Goal: Task Accomplishment & Management: Use online tool/utility

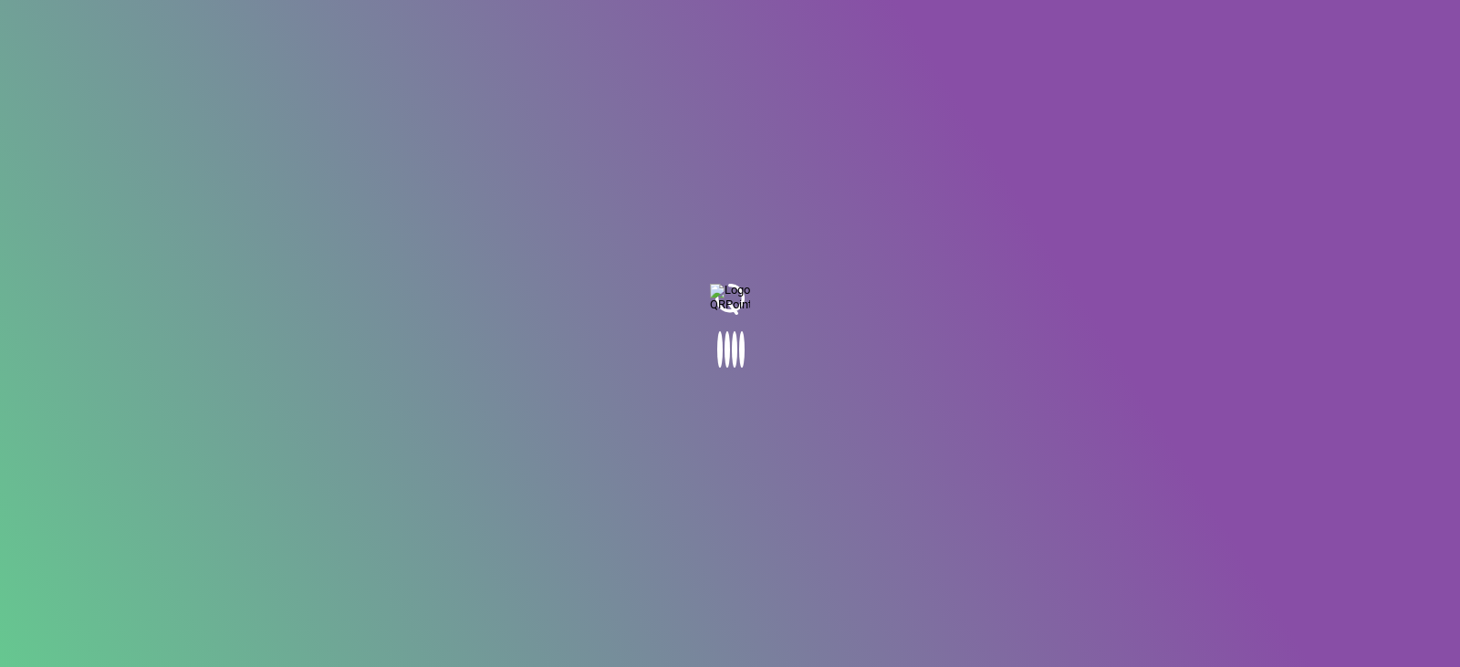
click at [782, 382] on body at bounding box center [730, 333] width 1460 height 667
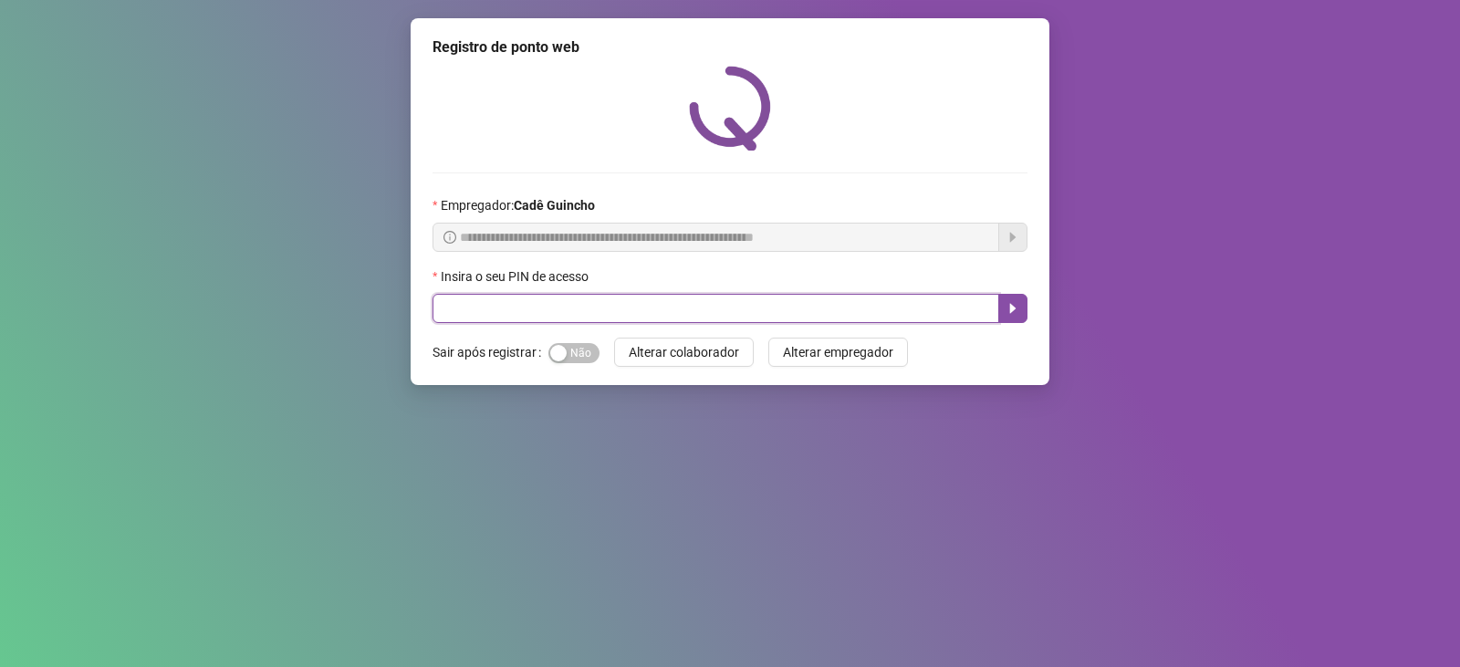
click at [693, 302] on input "text" at bounding box center [716, 308] width 567 height 29
type input "*****"
click at [1019, 311] on icon "caret-right" at bounding box center [1013, 308] width 15 height 15
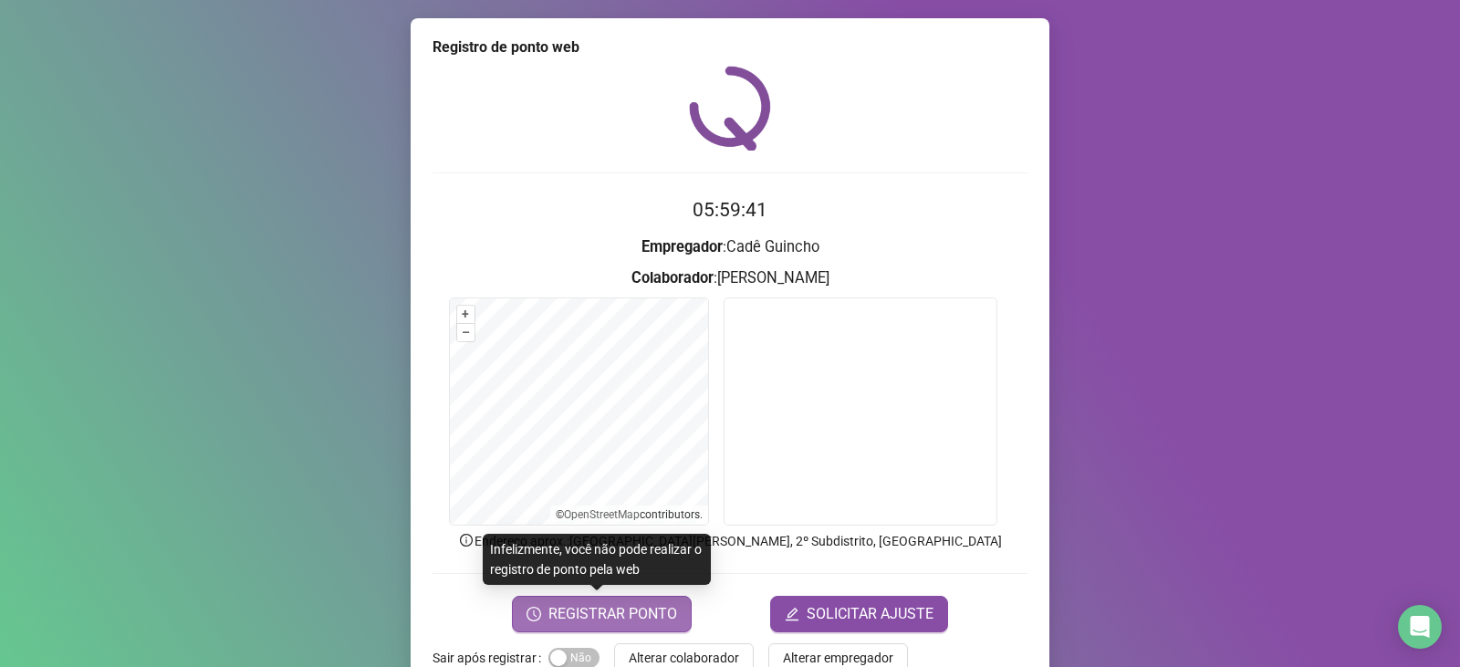
click at [598, 611] on span "REGISTRAR PONTO" at bounding box center [612, 614] width 129 height 22
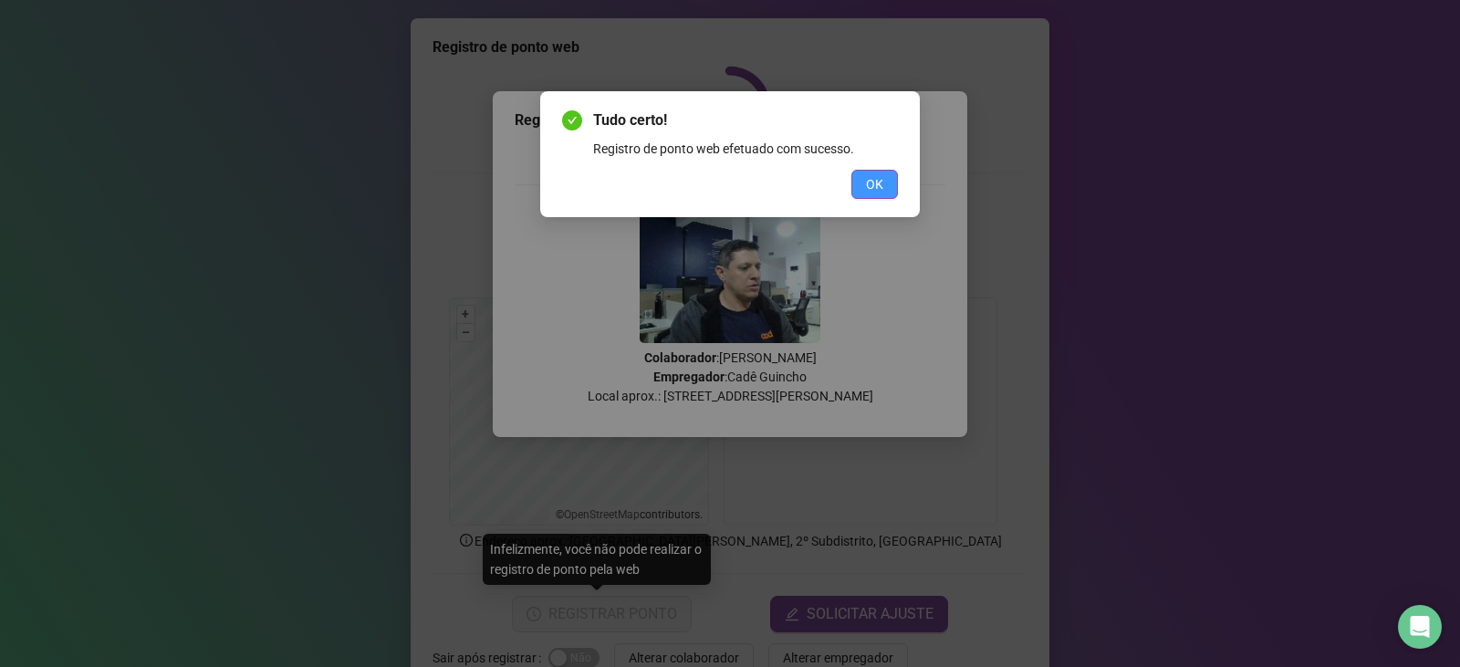
click at [872, 186] on span "OK" at bounding box center [874, 184] width 17 height 20
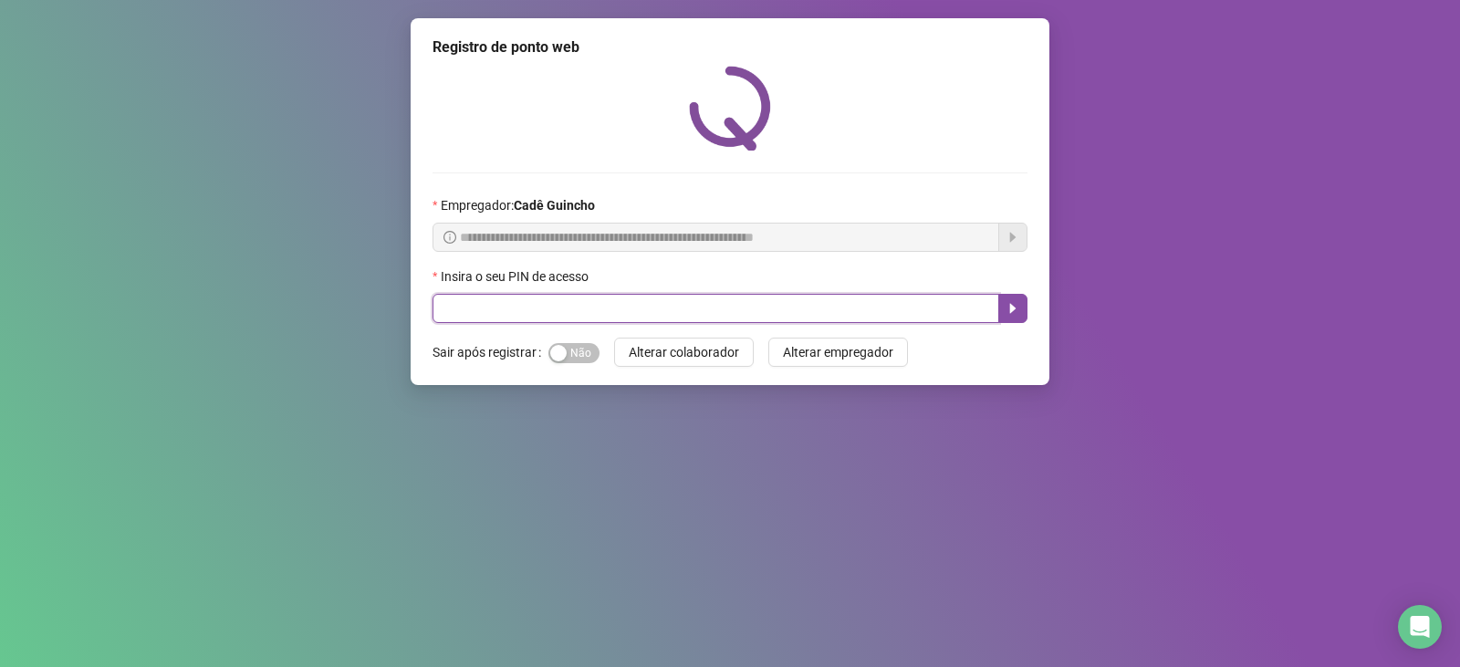
click at [501, 321] on input "text" at bounding box center [716, 308] width 567 height 29
type input "*****"
click at [1006, 318] on button "button" at bounding box center [1012, 308] width 29 height 29
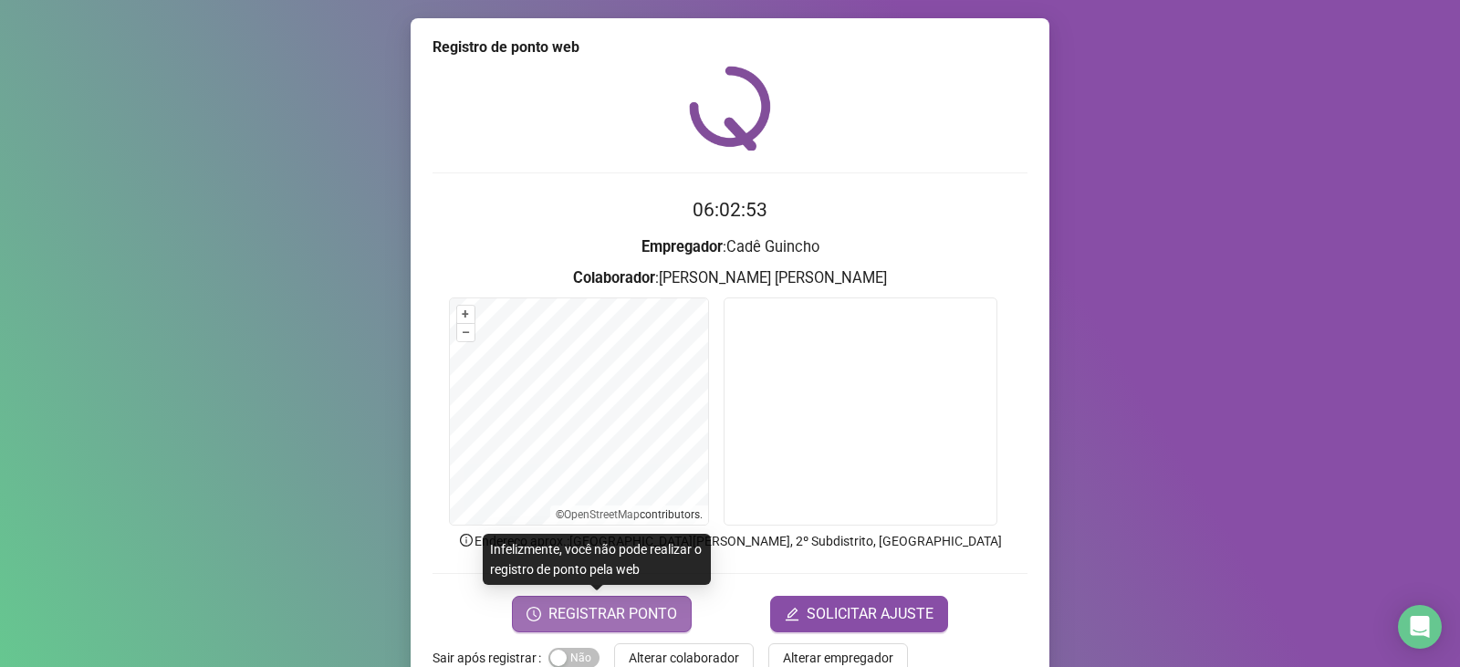
click at [538, 609] on icon "clock-circle" at bounding box center [534, 614] width 15 height 15
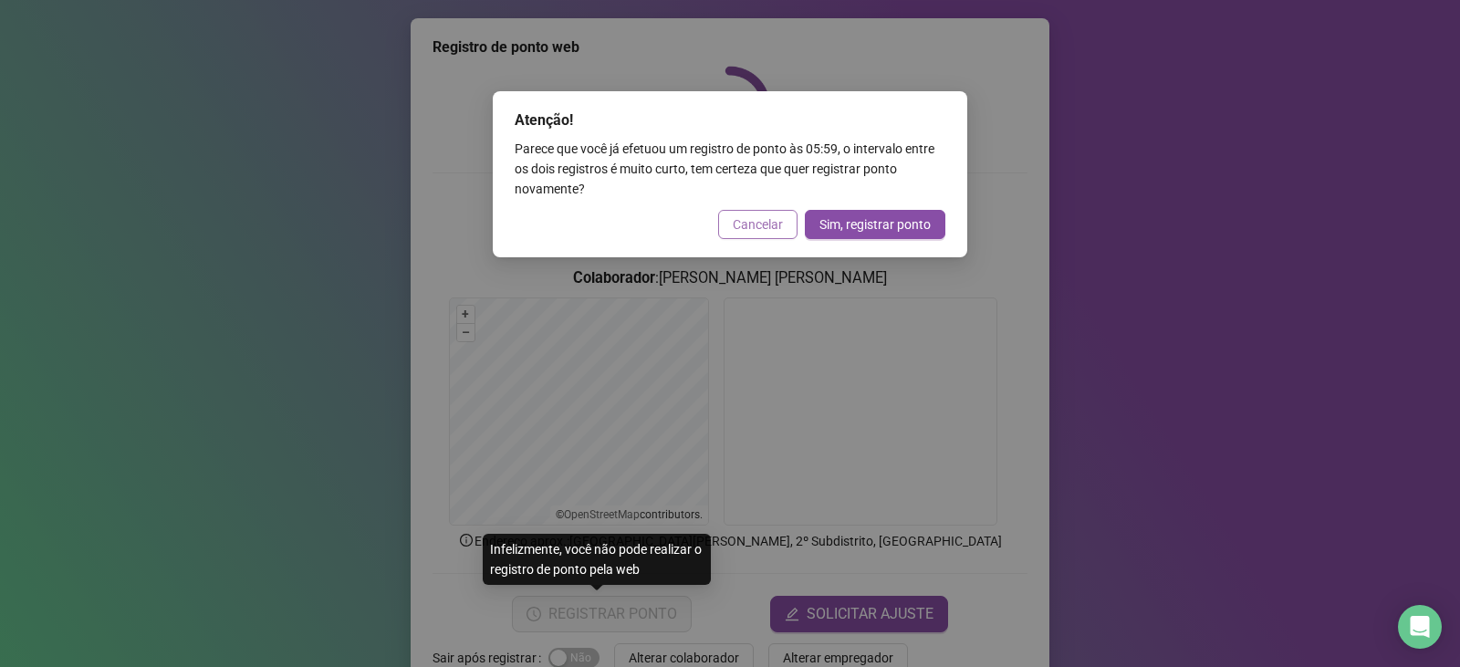
click at [741, 224] on span "Cancelar" at bounding box center [758, 224] width 50 height 20
